Goal: Transaction & Acquisition: Purchase product/service

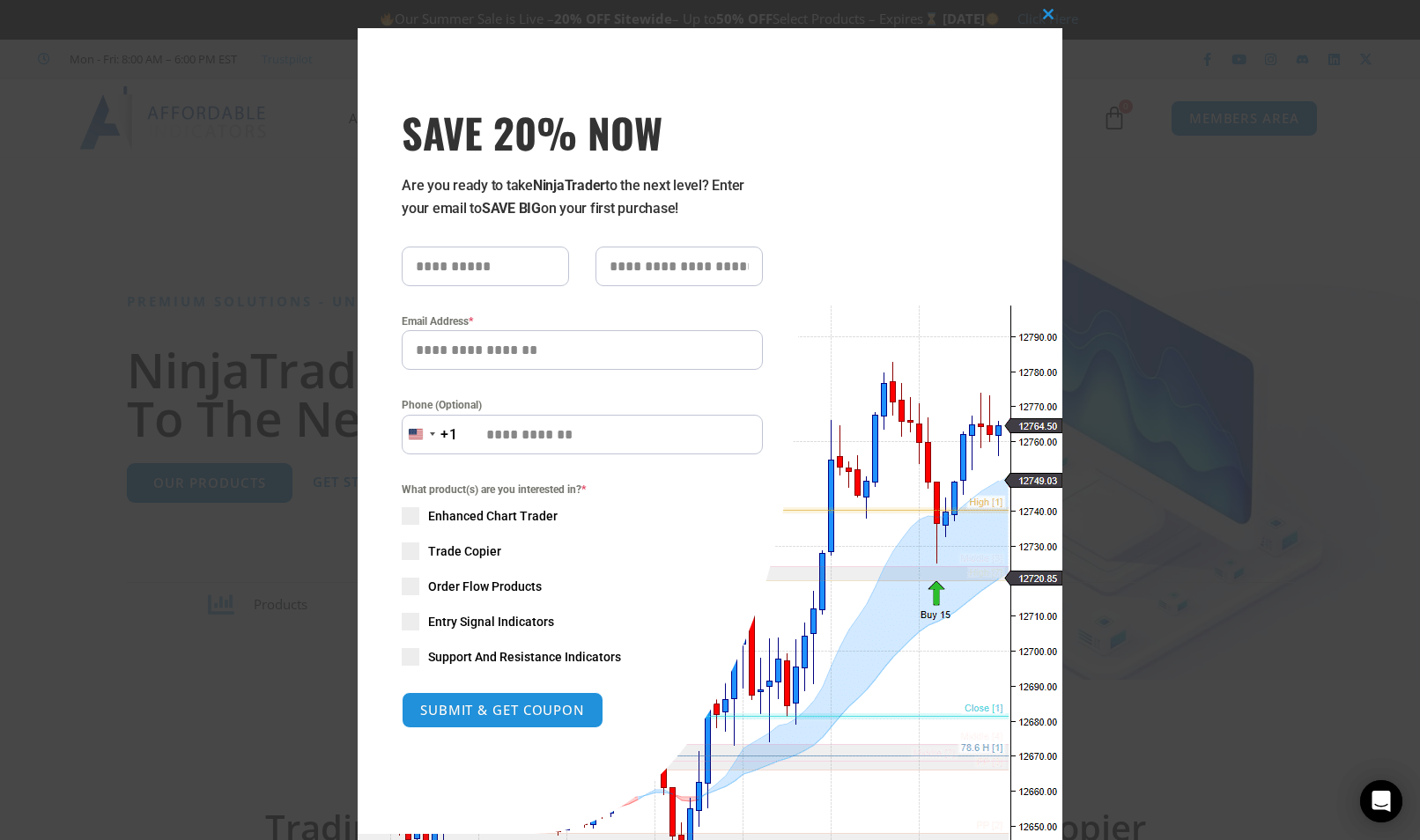
click at [1038, 14] on span at bounding box center [1048, 14] width 28 height 11
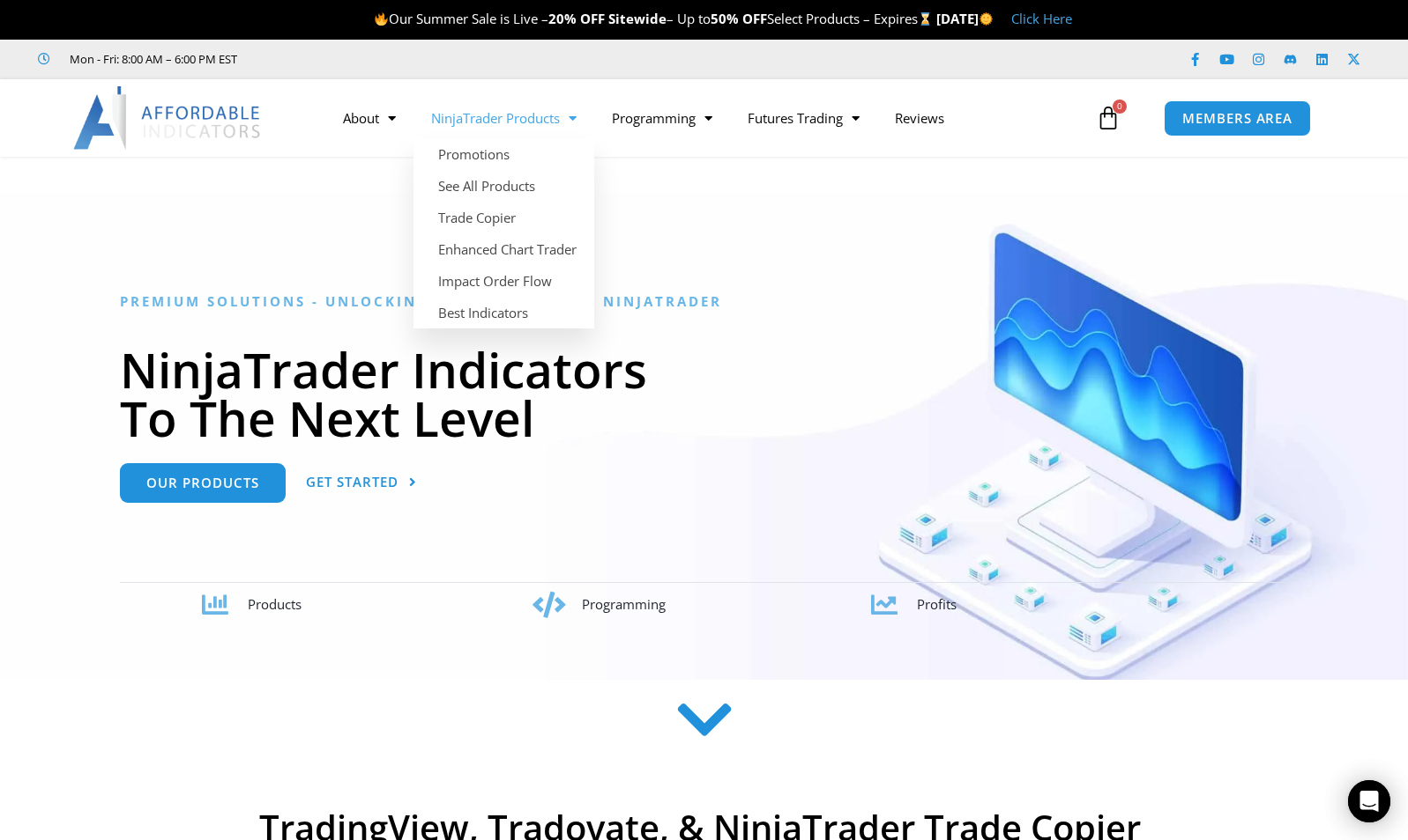
click at [522, 115] on link "NinjaTrader Products" at bounding box center [503, 118] width 180 height 41
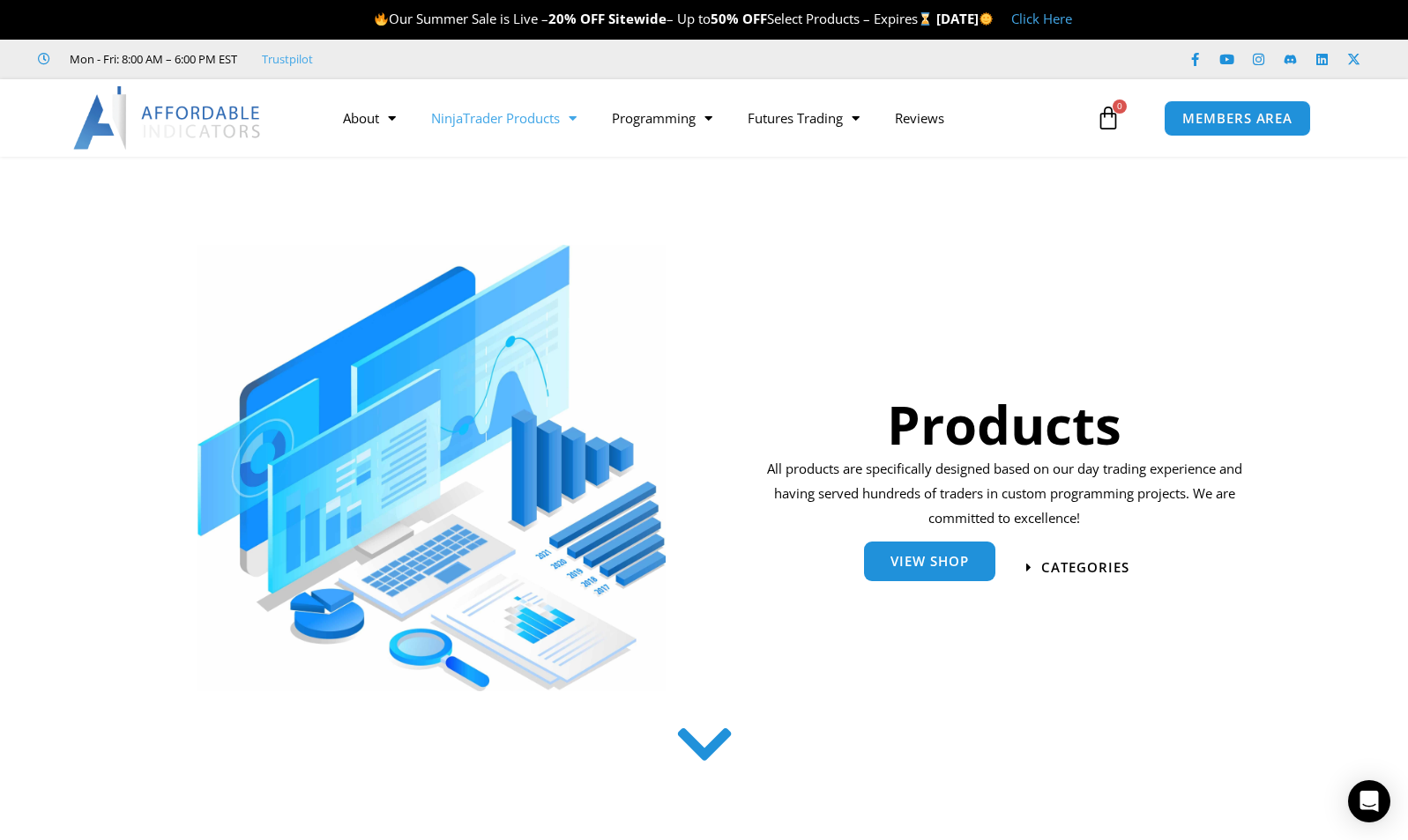
click at [953, 578] on link "View Shop" at bounding box center [929, 562] width 131 height 40
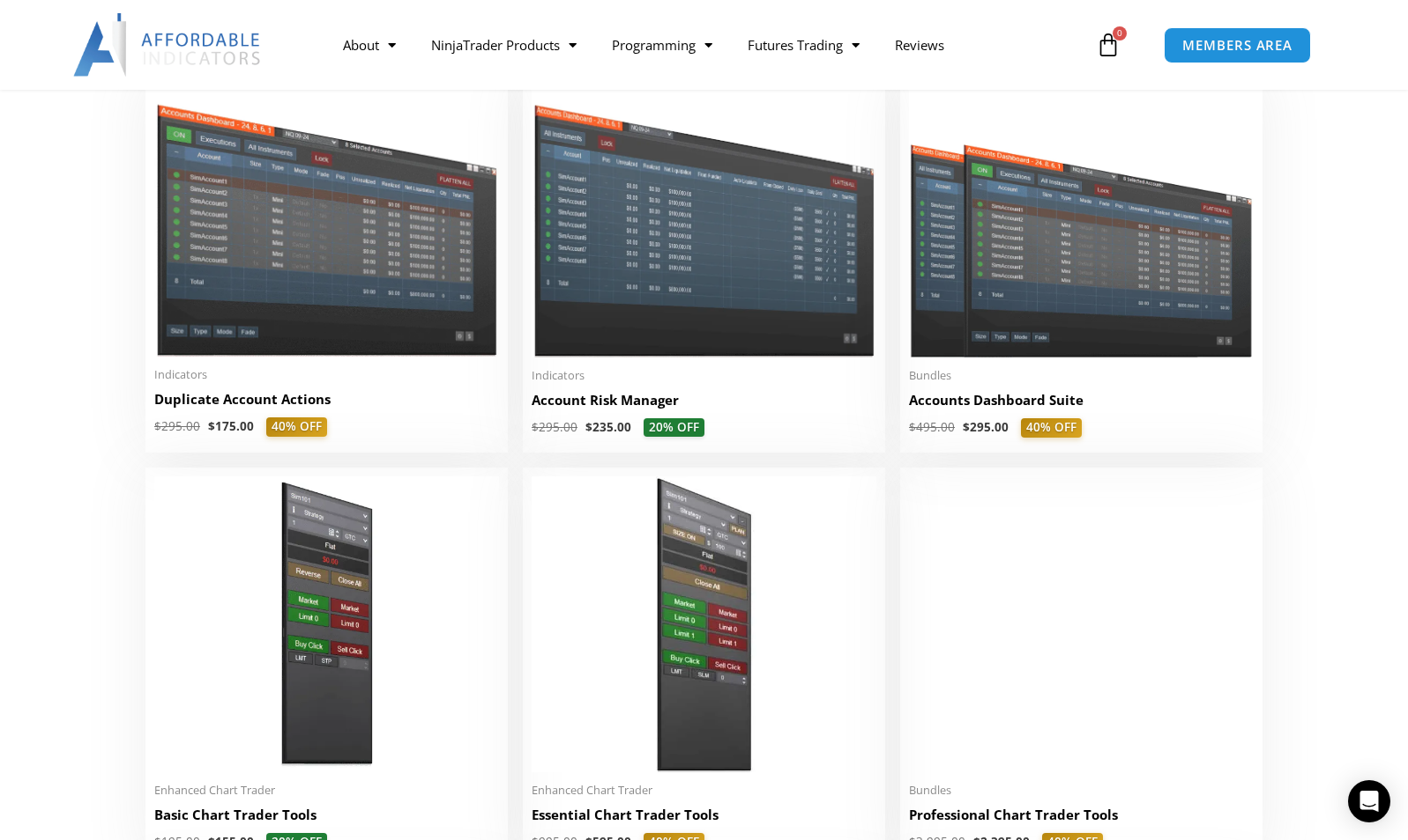
scroll to position [352, 0]
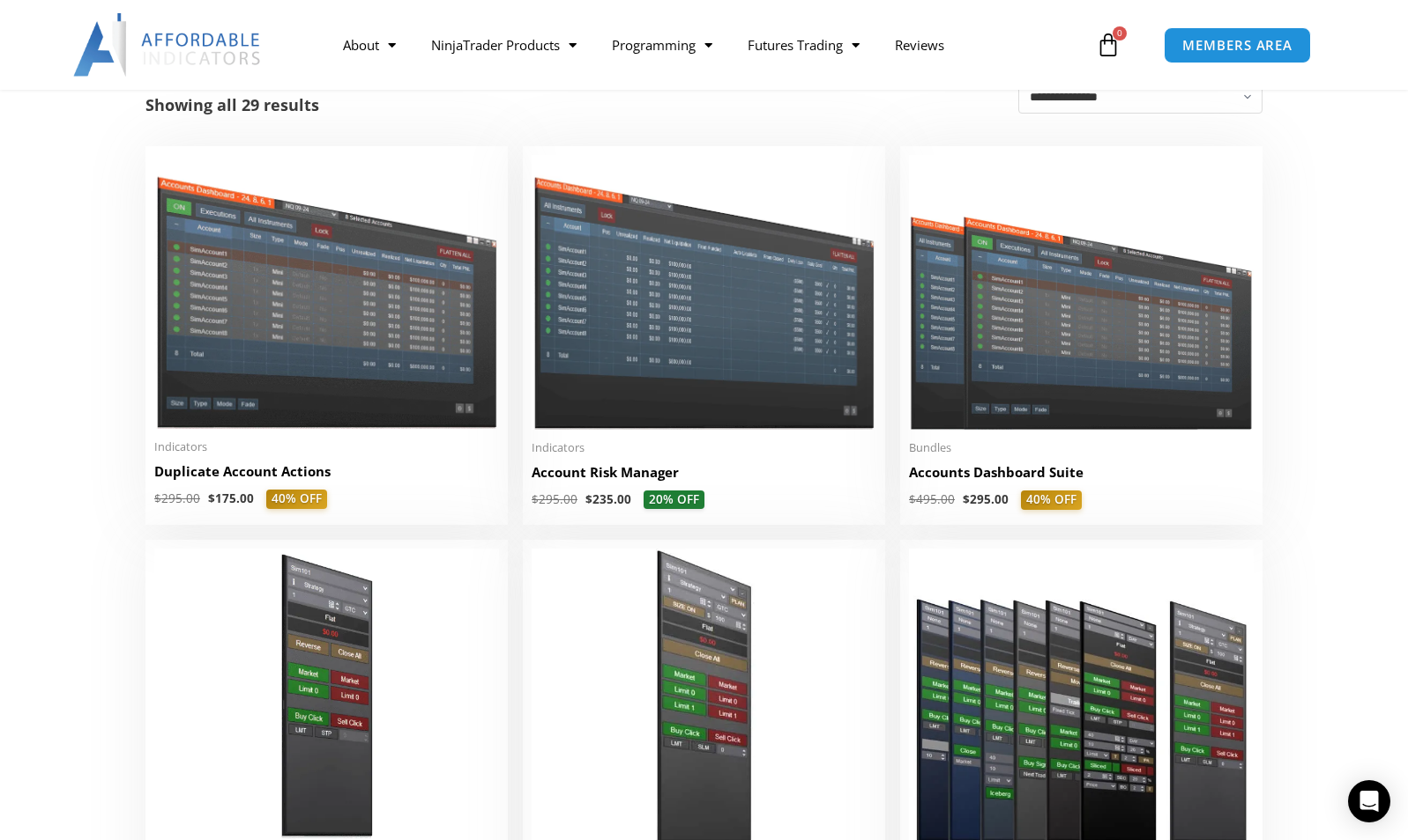
click at [1082, 349] on img at bounding box center [1081, 292] width 345 height 275
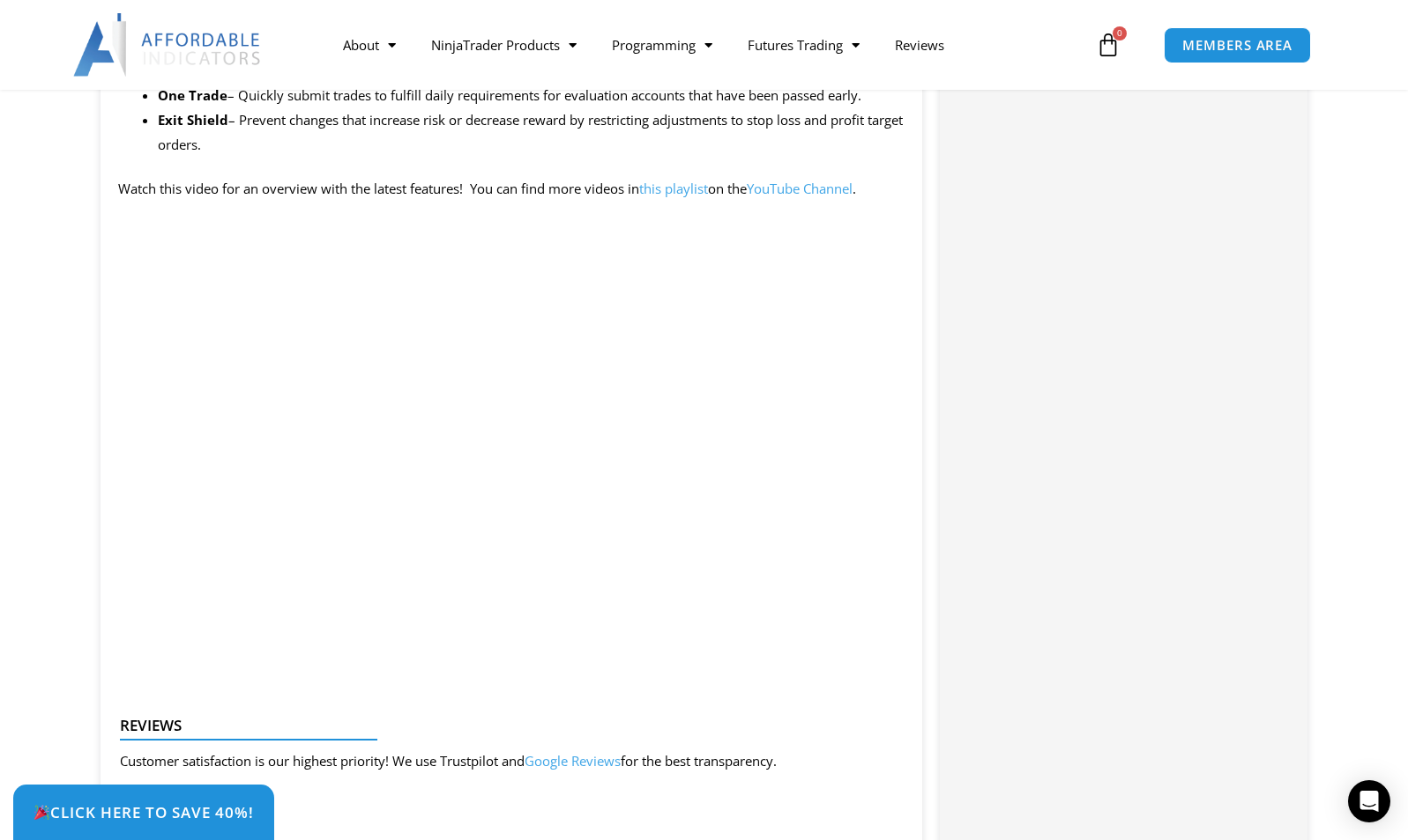
scroll to position [1703, 0]
